Goal: Task Accomplishment & Management: Manage account settings

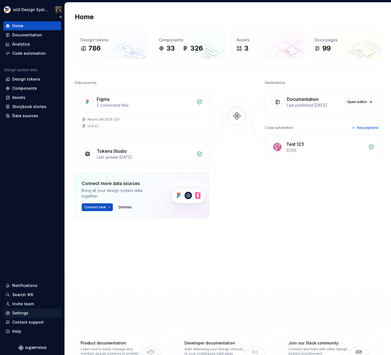
click at [22, 314] on div "Settings" at bounding box center [20, 314] width 16 height 6
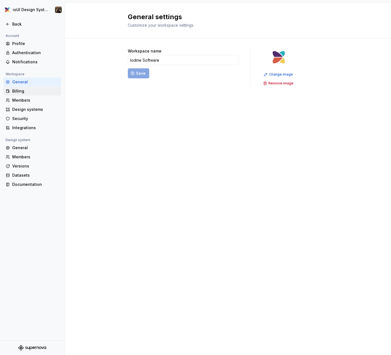
click at [26, 92] on div "Billing" at bounding box center [35, 91] width 47 height 6
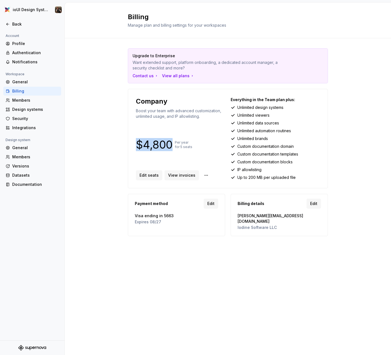
drag, startPoint x: 137, startPoint y: 144, endPoint x: 173, endPoint y: 145, distance: 36.4
click at [173, 145] on div "$4,800 Per year for 5 seats" at bounding box center [180, 144] width 89 height 9
copy p "$4,800"
click at [176, 177] on span "View invoices" at bounding box center [181, 176] width 27 height 6
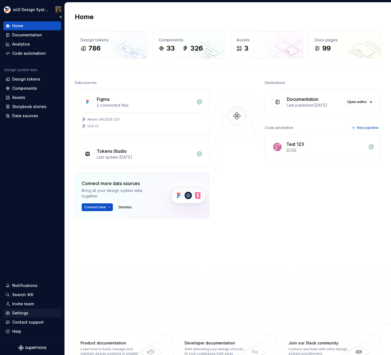
click at [22, 314] on div "Settings" at bounding box center [20, 314] width 16 height 6
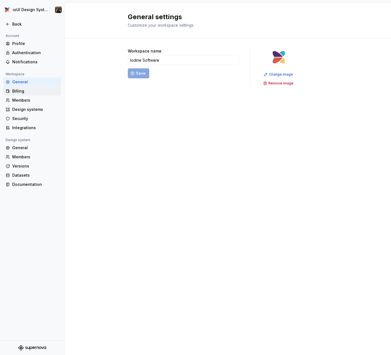
click at [21, 91] on div "Billing" at bounding box center [35, 91] width 47 height 6
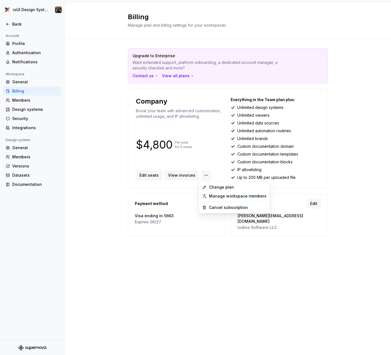
click at [207, 176] on html "ioUI Design System Back Account Profile Authentication Notifications Workspace …" at bounding box center [195, 177] width 391 height 355
click at [219, 189] on div "Change plan" at bounding box center [238, 188] width 58 height 6
click at [205, 172] on html "ioUI Design System Back Account Profile Authentication Notifications Workspace …" at bounding box center [195, 177] width 391 height 355
click at [213, 185] on div "Change plan" at bounding box center [238, 188] width 58 height 6
click at [204, 175] on html "ioUI Design System Back Account Profile Authentication Notifications Workspace …" at bounding box center [195, 177] width 391 height 355
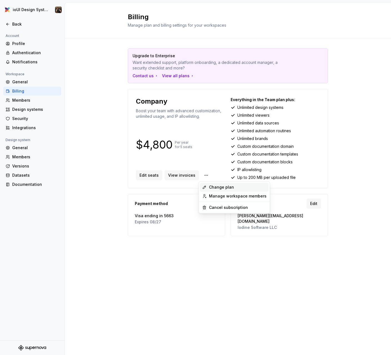
click at [213, 188] on div "Change plan" at bounding box center [238, 188] width 58 height 6
click at [314, 206] on span "Edit" at bounding box center [313, 204] width 7 height 6
